Goal: Information Seeking & Learning: Find contact information

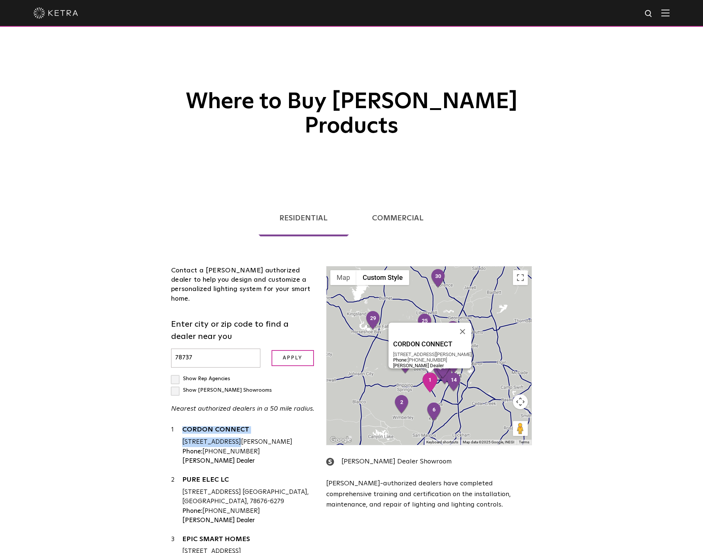
drag, startPoint x: 181, startPoint y: 396, endPoint x: 206, endPoint y: 399, distance: 25.4
click at [206, 425] on div "1 CORDON CONNECT 4301 W WILLIAM CANNON DR STE B150 PMB 310, AUSTIN, TX, 78749 P…" at bounding box center [243, 445] width 144 height 41
click at [229, 427] on link "CORDON CONNECT" at bounding box center [248, 431] width 133 height 9
click at [285, 447] on div "Phone: 512-745-2922" at bounding box center [248, 452] width 133 height 10
drag, startPoint x: 181, startPoint y: 383, endPoint x: 261, endPoint y: 410, distance: 85.0
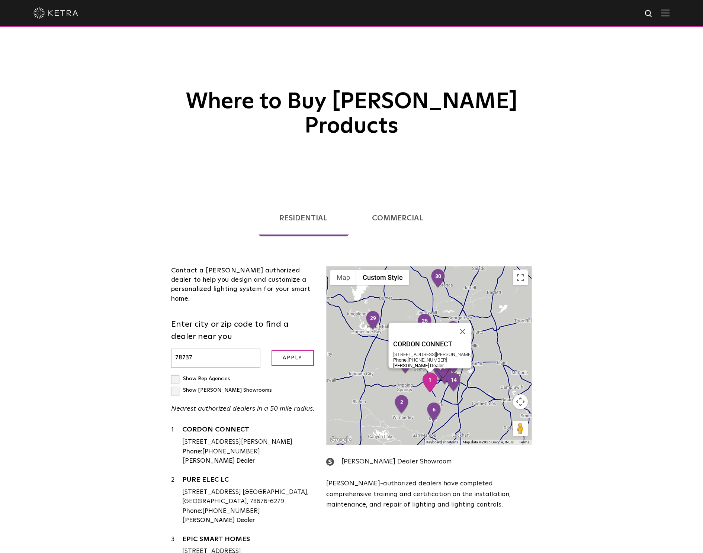
click at [261, 425] on div "1 CORDON CONNECT 4301 W WILLIAM CANNON DR STE B150 PMB 310, AUSTIN, TX, 78749 P…" at bounding box center [243, 445] width 144 height 41
click at [669, 13] on img at bounding box center [665, 12] width 8 height 7
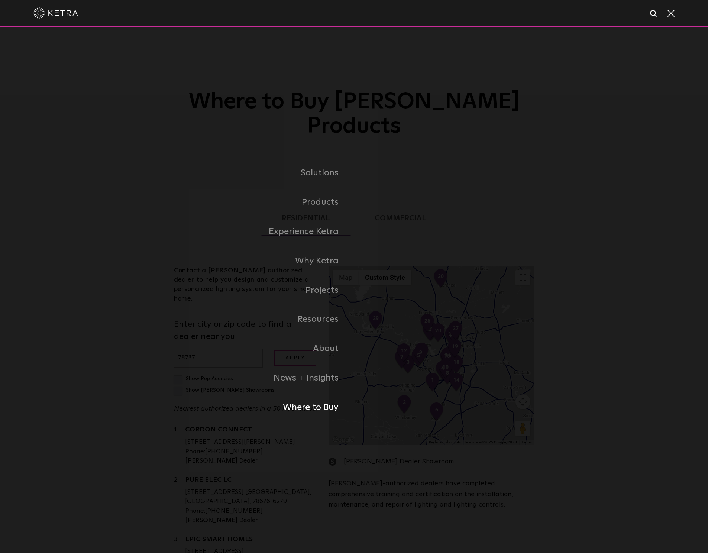
click at [307, 407] on link "Where to Buy" at bounding box center [261, 407] width 186 height 29
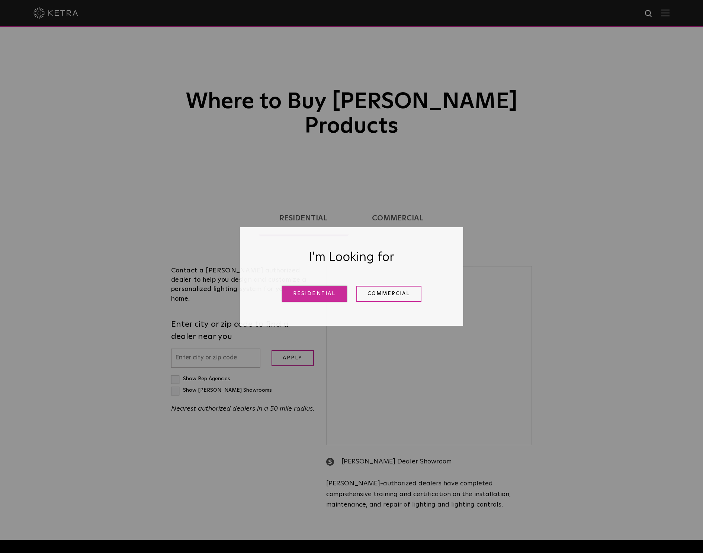
click at [332, 296] on link "Residential" at bounding box center [314, 294] width 65 height 16
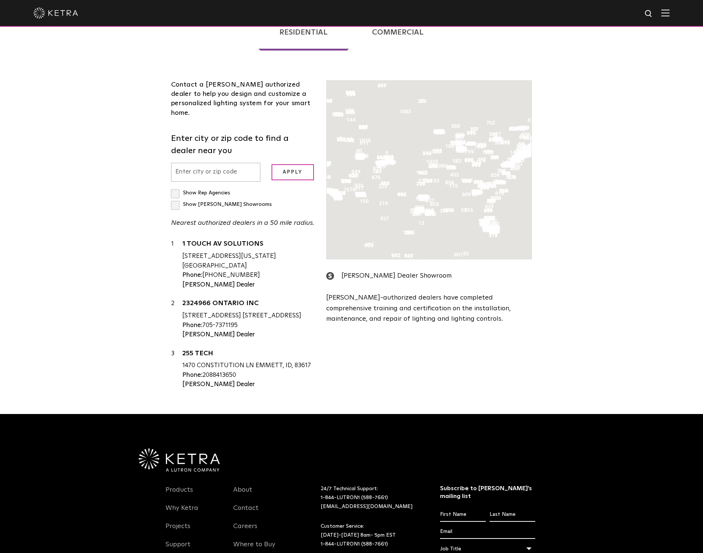
scroll to position [190, 0]
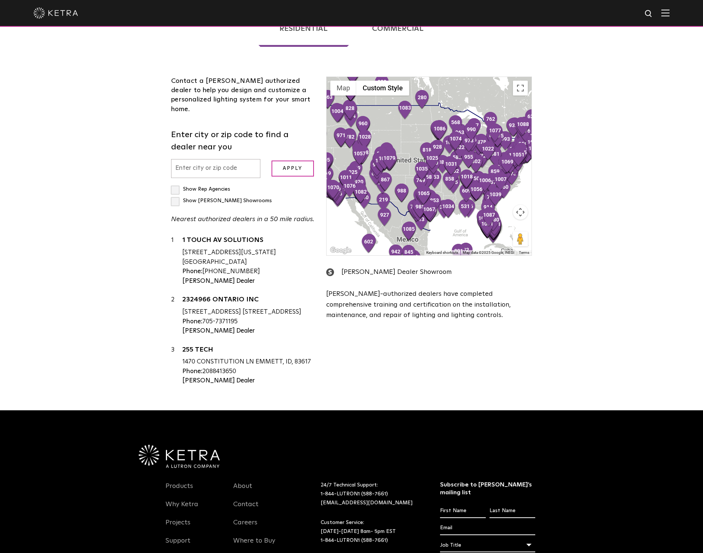
click at [238, 198] on label "Show Ketra Showrooms" at bounding box center [221, 200] width 101 height 5
click at [176, 184] on input "Show Ketra Showrooms" at bounding box center [173, 186] width 5 height 5
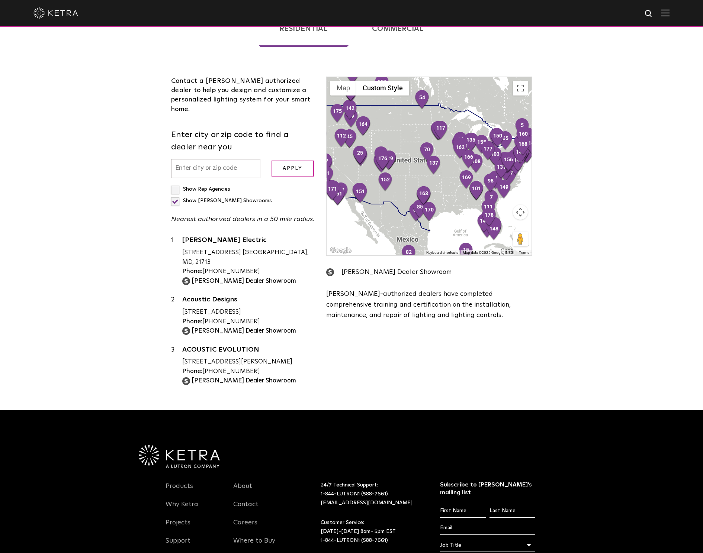
click at [242, 198] on label "Show Ketra Showrooms" at bounding box center [221, 200] width 101 height 5
click at [176, 184] on input "Show Ketra Showrooms" at bounding box center [173, 186] width 5 height 5
checkbox input "false"
click at [220, 159] on input "text" at bounding box center [215, 168] width 89 height 19
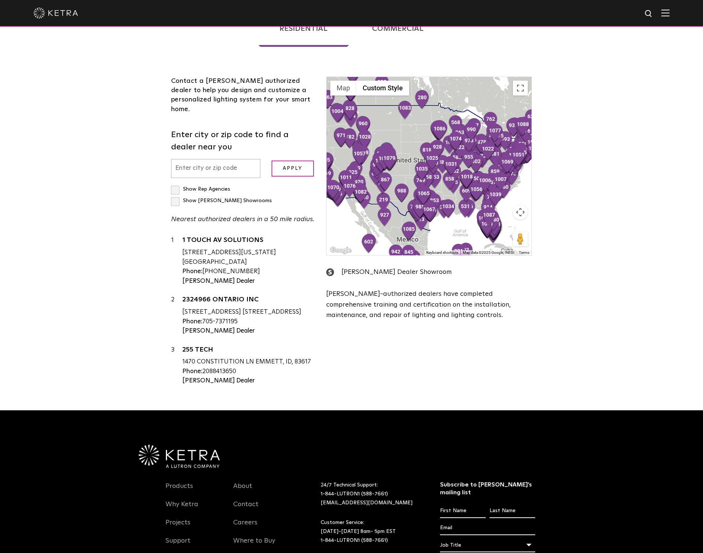
click at [220, 159] on input "text" at bounding box center [215, 168] width 89 height 19
type input "78737"
click at [244, 198] on label "Show Ketra Showrooms" at bounding box center [221, 200] width 101 height 5
click at [176, 184] on input "Show Ketra Showrooms" at bounding box center [173, 186] width 5 height 5
checkbox input "true"
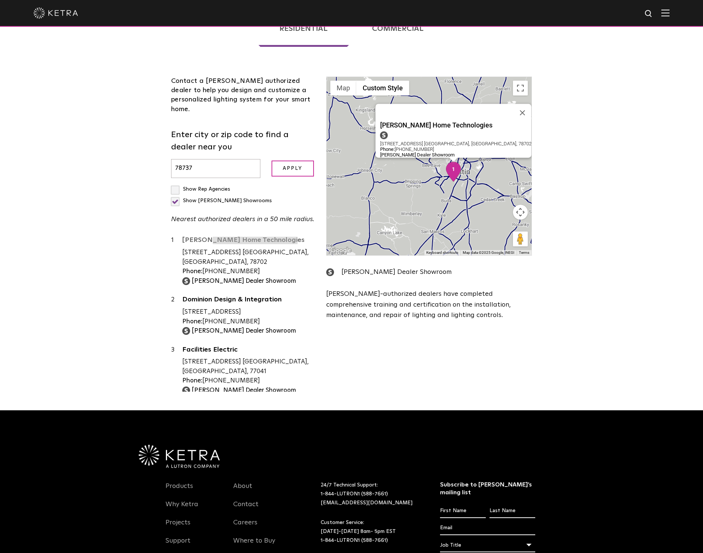
click at [0, 0] on body "Solutions Commercial Residential Products Commercial Products Residential Produ…" at bounding box center [351, 233] width 703 height 846
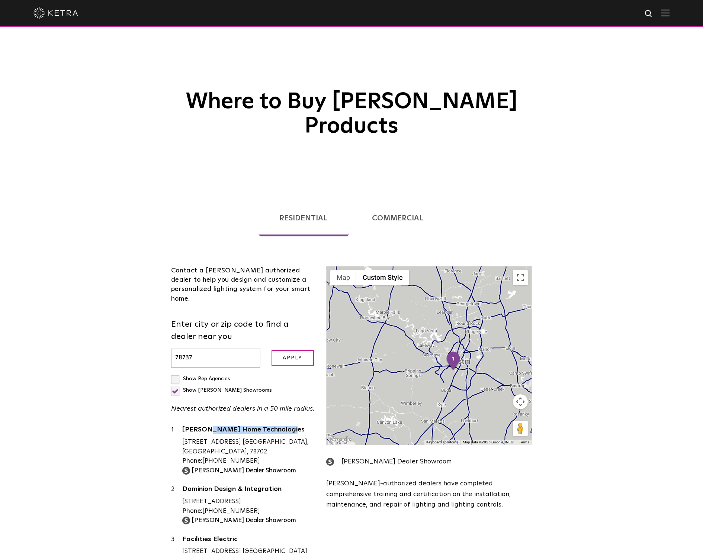
scroll to position [239, 0]
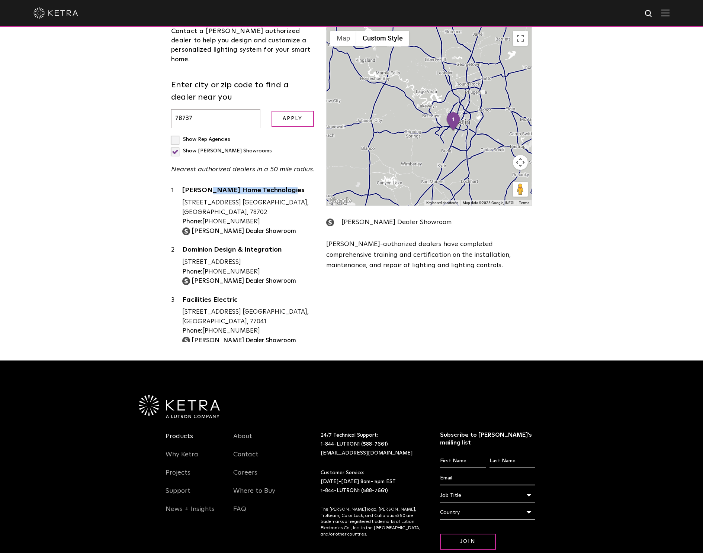
click at [183, 432] on link "Products" at bounding box center [179, 440] width 28 height 17
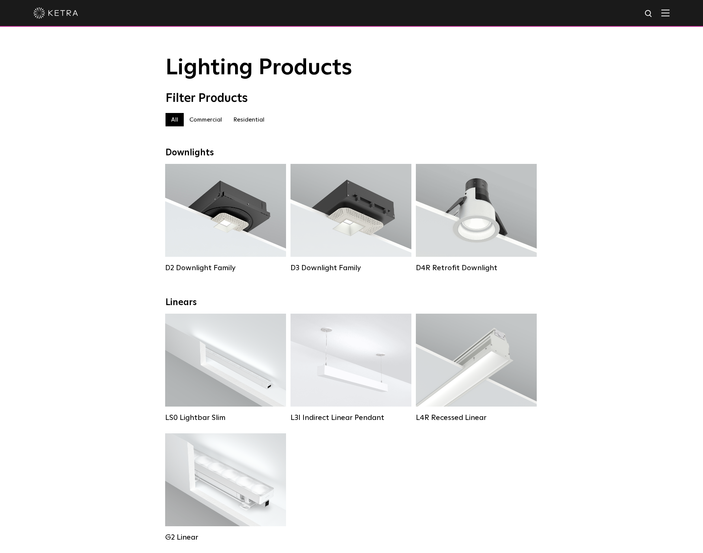
click at [249, 118] on label "Residential" at bounding box center [249, 119] width 42 height 13
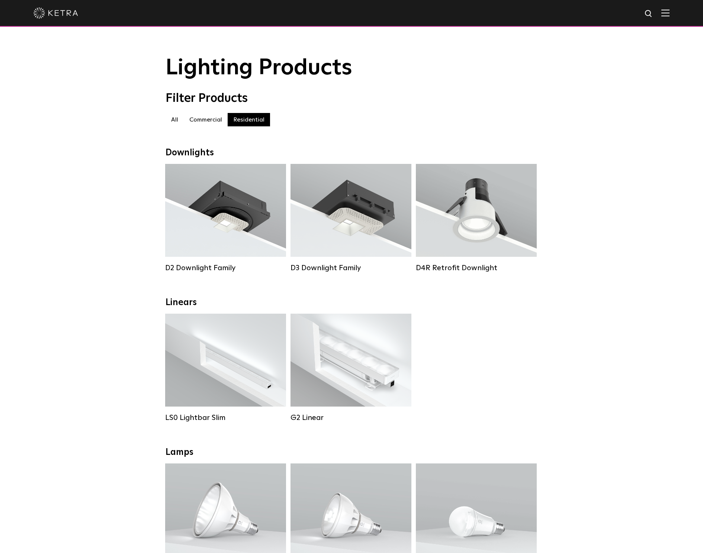
click at [207, 117] on label "Commercial" at bounding box center [206, 119] width 44 height 13
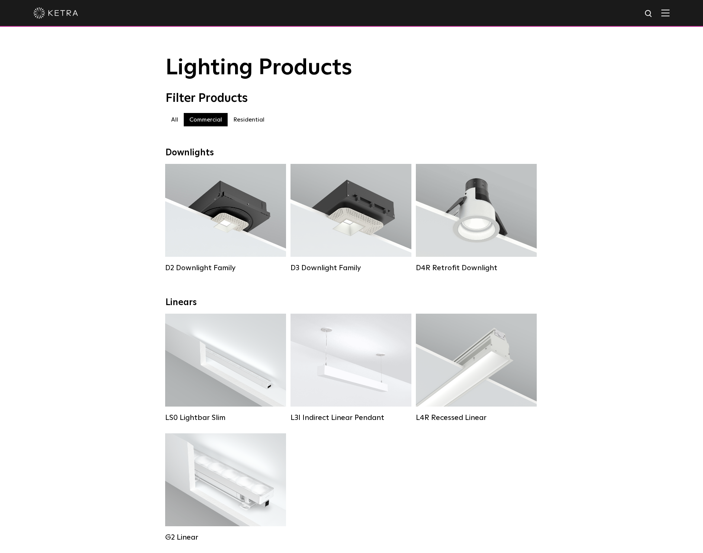
click at [174, 119] on label "All" at bounding box center [174, 119] width 18 height 13
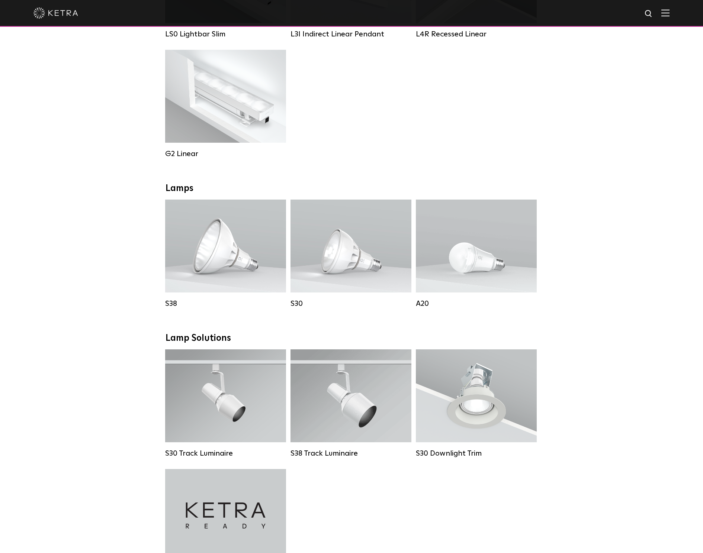
scroll to position [394, 0]
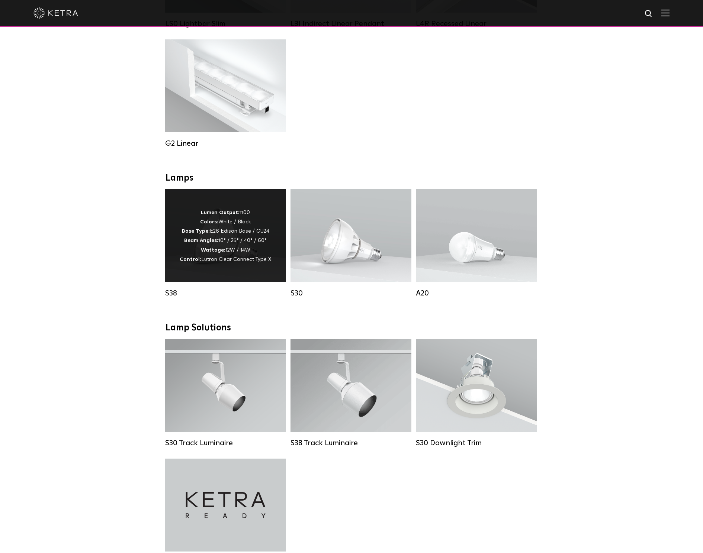
click at [230, 239] on p "Lumen Output: 1100 Colors: White / Black Base Type: E26 Edison Base / GU24 Beam…" at bounding box center [225, 236] width 91 height 56
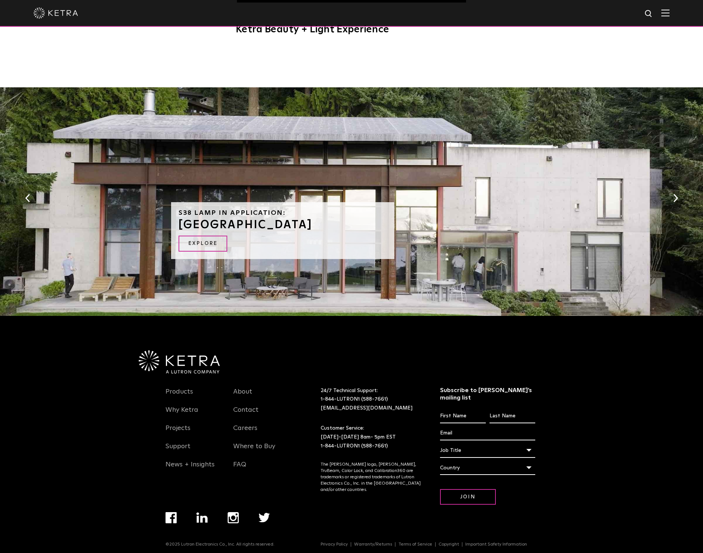
scroll to position [631, 0]
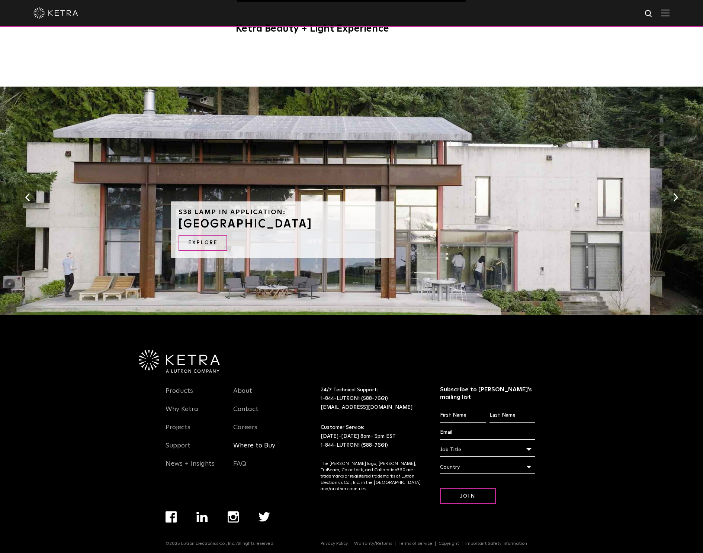
click at [258, 447] on link "Where to Buy" at bounding box center [254, 450] width 42 height 17
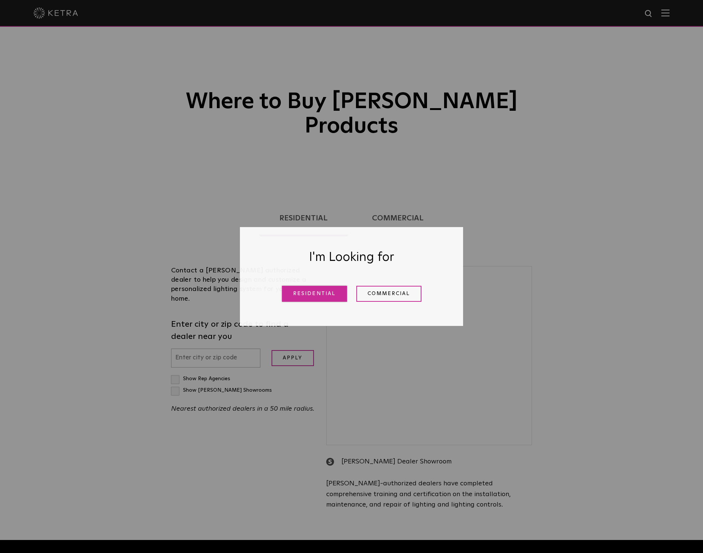
click at [324, 295] on link "Residential" at bounding box center [314, 294] width 65 height 16
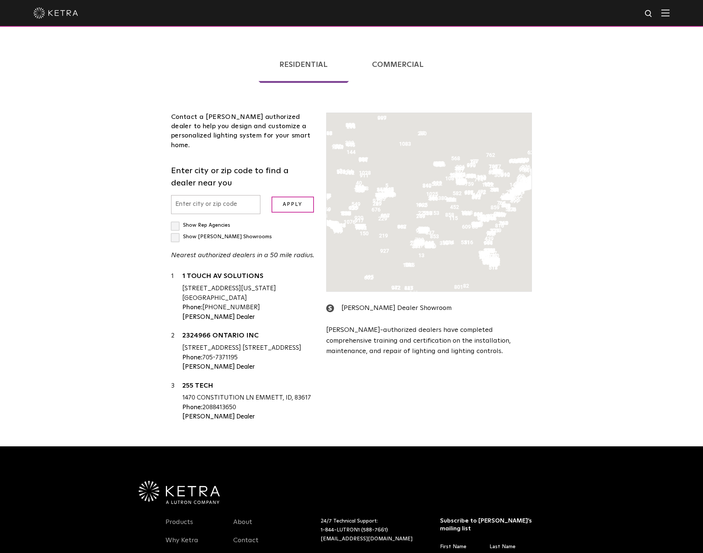
scroll to position [190, 0]
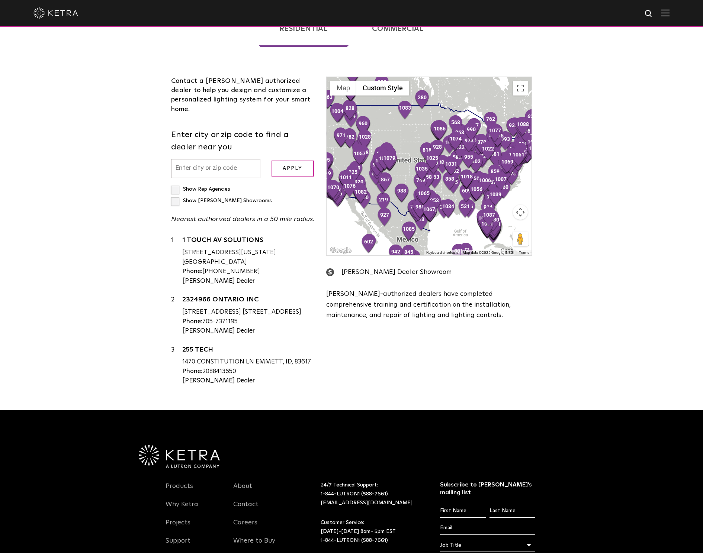
click at [243, 159] on input "text" at bounding box center [215, 168] width 89 height 19
type input "78737"
click at [239, 198] on label "Show Ketra Showrooms" at bounding box center [221, 200] width 101 height 5
click at [176, 184] on input "Show Ketra Showrooms" at bounding box center [173, 186] width 5 height 5
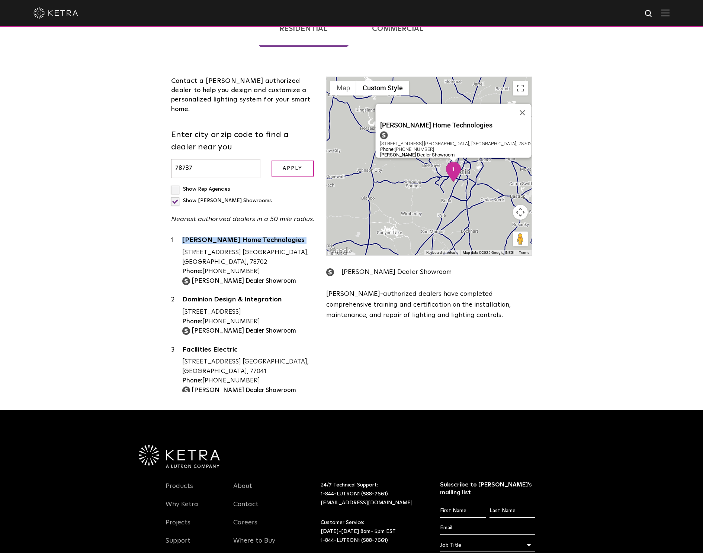
drag, startPoint x: 180, startPoint y: 206, endPoint x: 261, endPoint y: 206, distance: 81.4
click at [261, 236] on div "1 HAAS Home Technologies 1003 E 7th St. Austin, TX, 78702 Phone: 512-541-3027 K…" at bounding box center [243, 261] width 144 height 50
drag, startPoint x: 182, startPoint y: 208, endPoint x: 202, endPoint y: 206, distance: 20.6
click at [271, 248] on div "1003 E 7th St. Austin, TX, 78702" at bounding box center [248, 257] width 133 height 19
drag, startPoint x: 182, startPoint y: 207, endPoint x: 264, endPoint y: 208, distance: 82.6
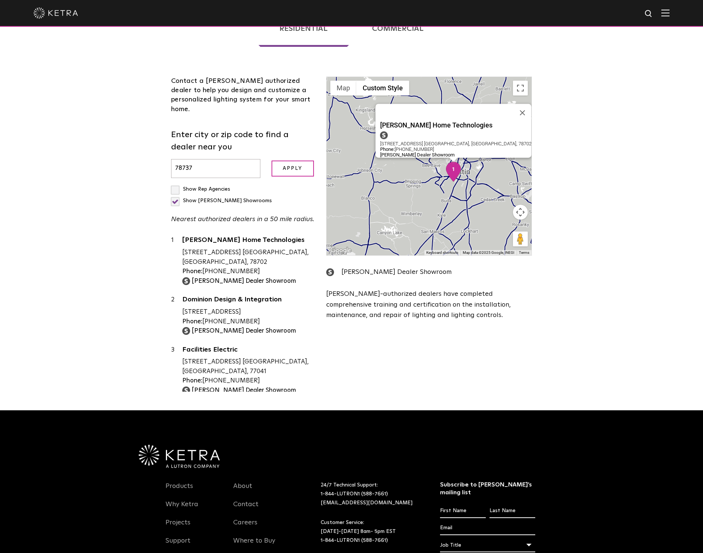
click at [264, 248] on div "1003 E 7th St. Austin, TX, 78702" at bounding box center [248, 257] width 133 height 19
click at [451, 162] on img "1" at bounding box center [454, 172] width 16 height 20
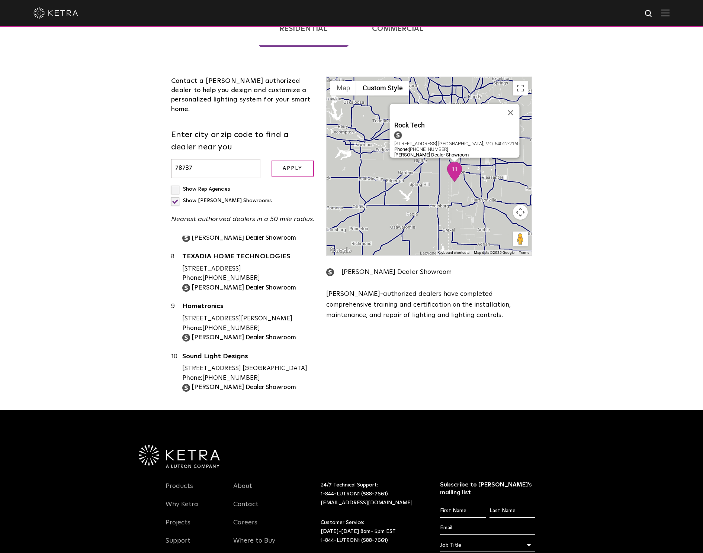
scroll to position [0, 0]
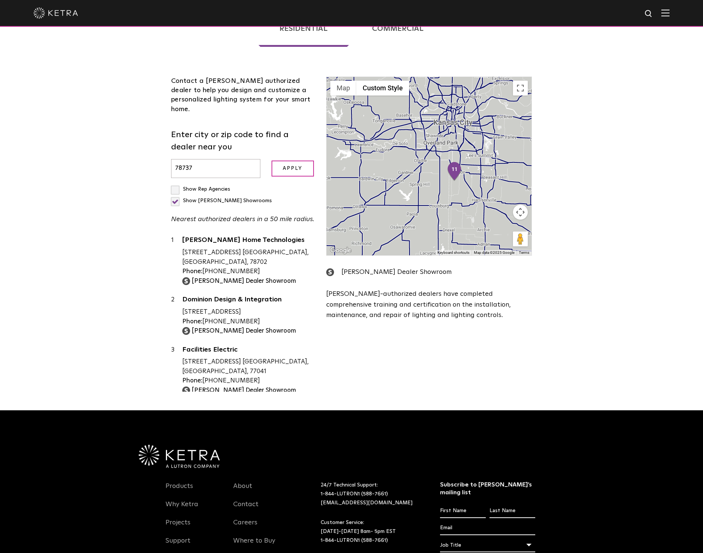
click at [239, 198] on label "Show Ketra Showrooms" at bounding box center [221, 200] width 101 height 5
click at [176, 184] on input "Show Ketra Showrooms" at bounding box center [173, 186] width 5 height 5
checkbox input "false"
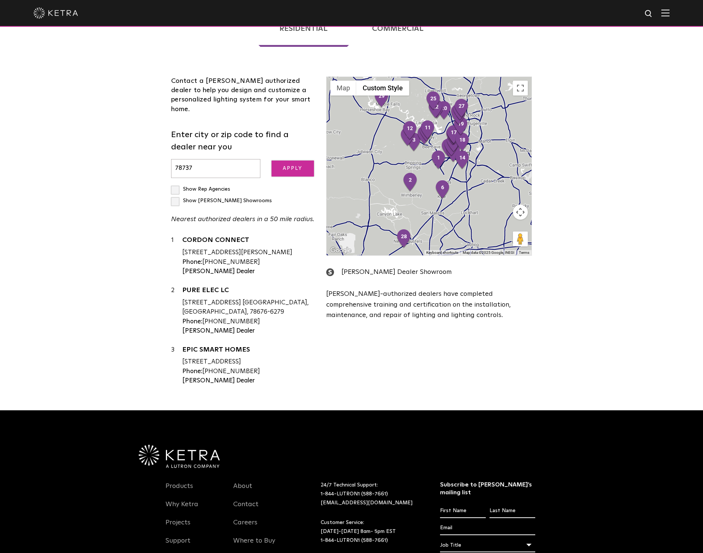
click at [290, 161] on input "Apply" at bounding box center [292, 169] width 42 height 16
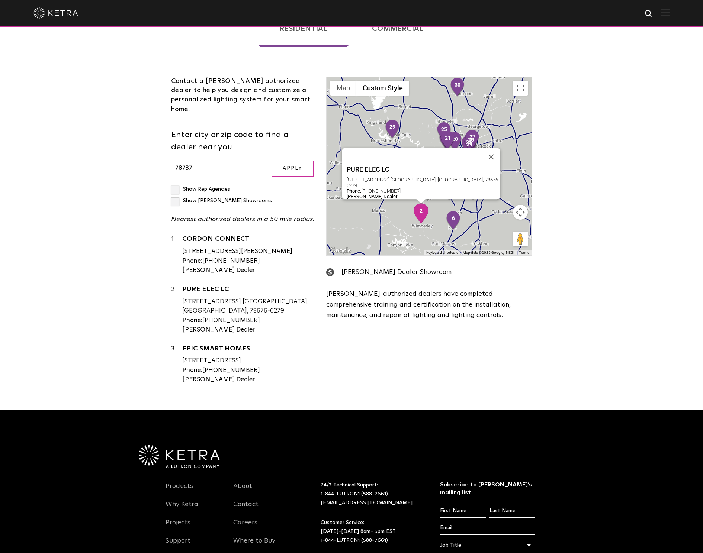
scroll to position [1, 0]
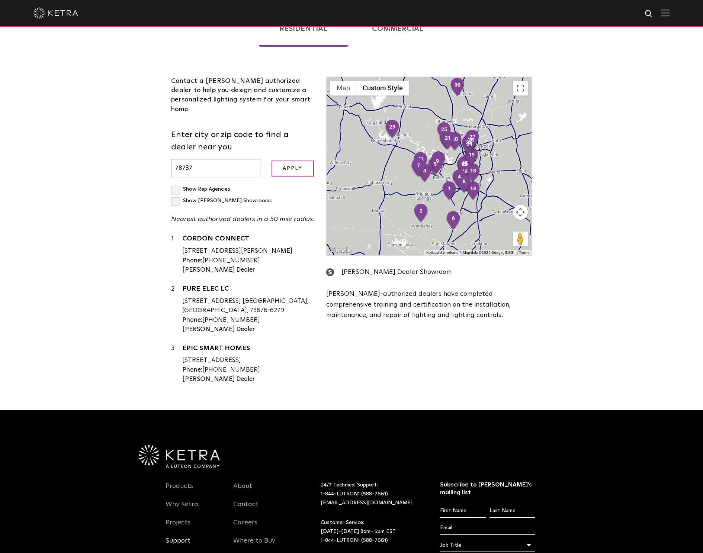
click at [182, 537] on link "Support" at bounding box center [177, 545] width 25 height 17
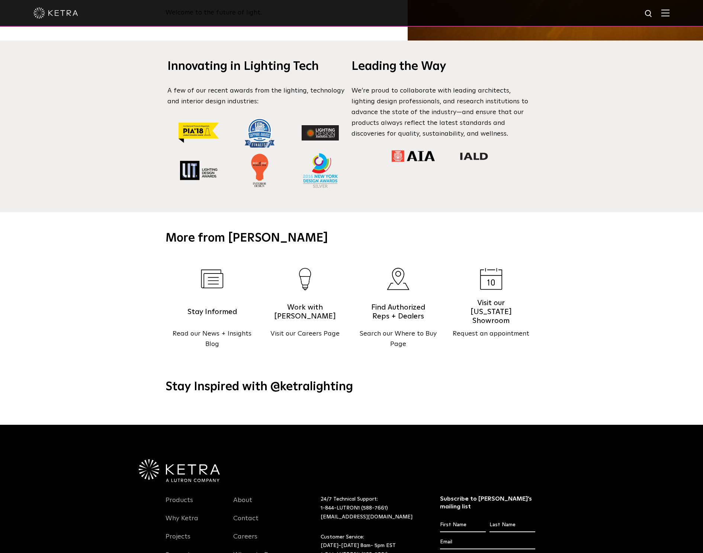
scroll to position [857, 0]
